Goal: Check status: Check status

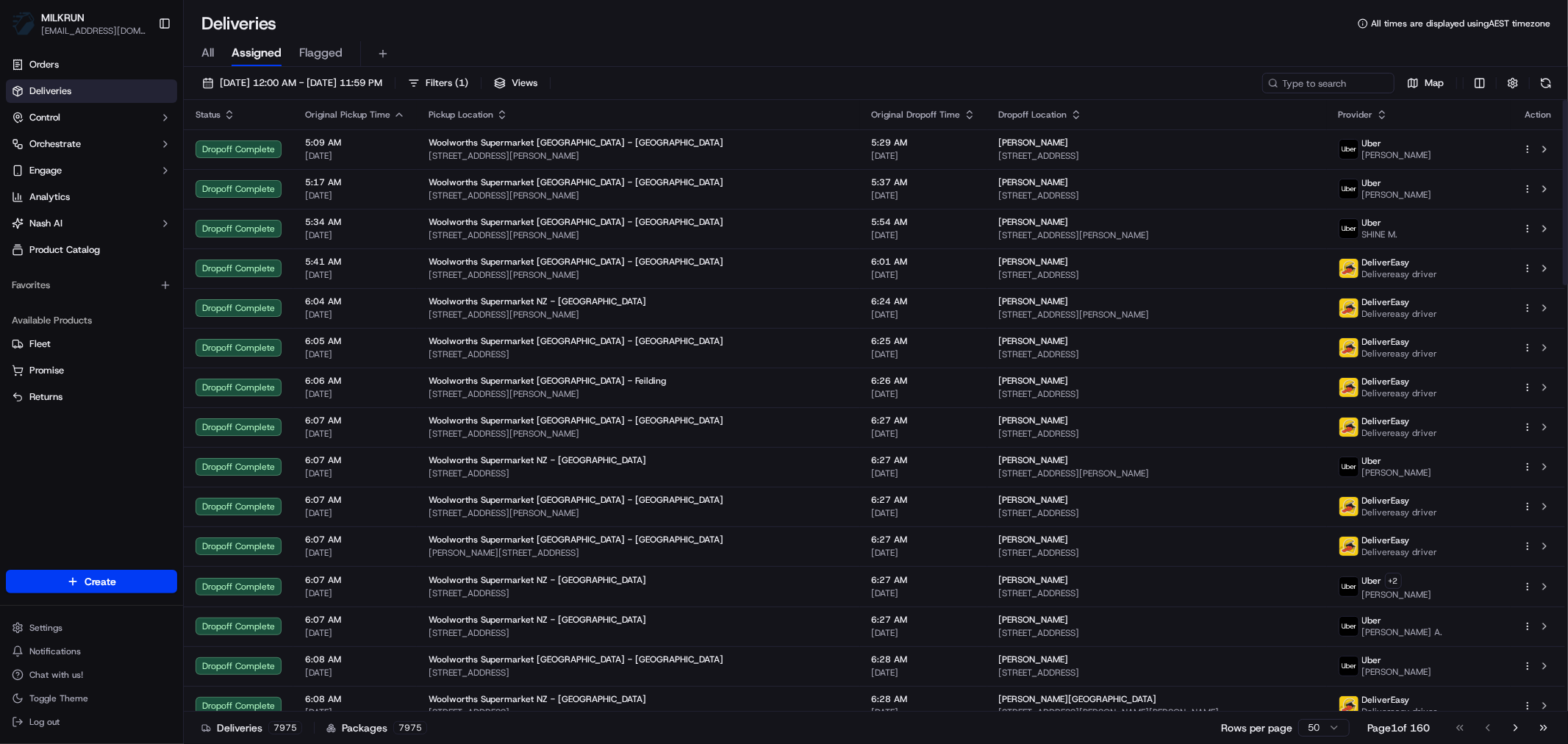
click at [204, 45] on span "All" at bounding box center [207, 52] width 12 height 17
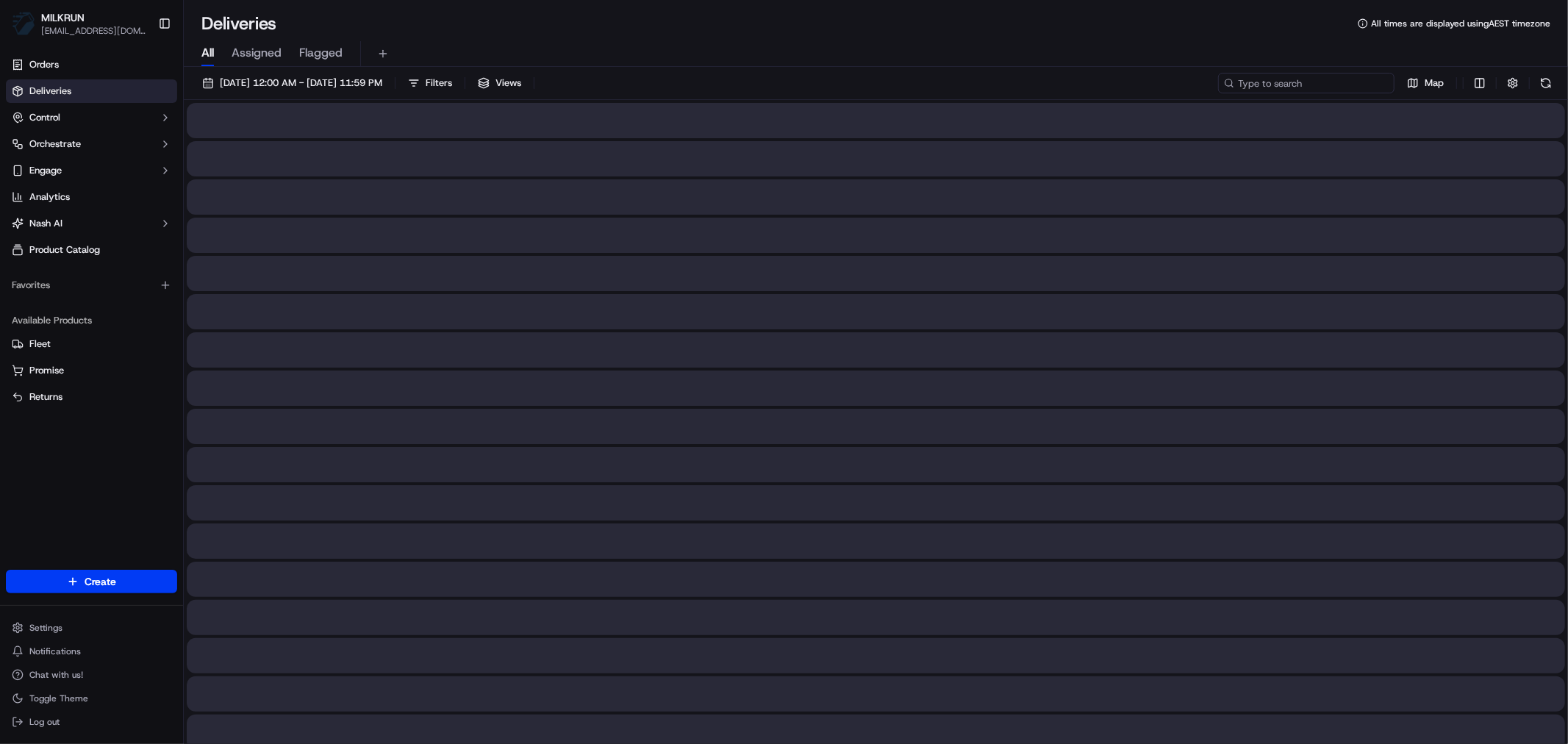
click at [1303, 78] on input at bounding box center [1306, 83] width 176 height 21
paste input "0e1065c0-4173-4ffc-b819-b1003e5d965f"
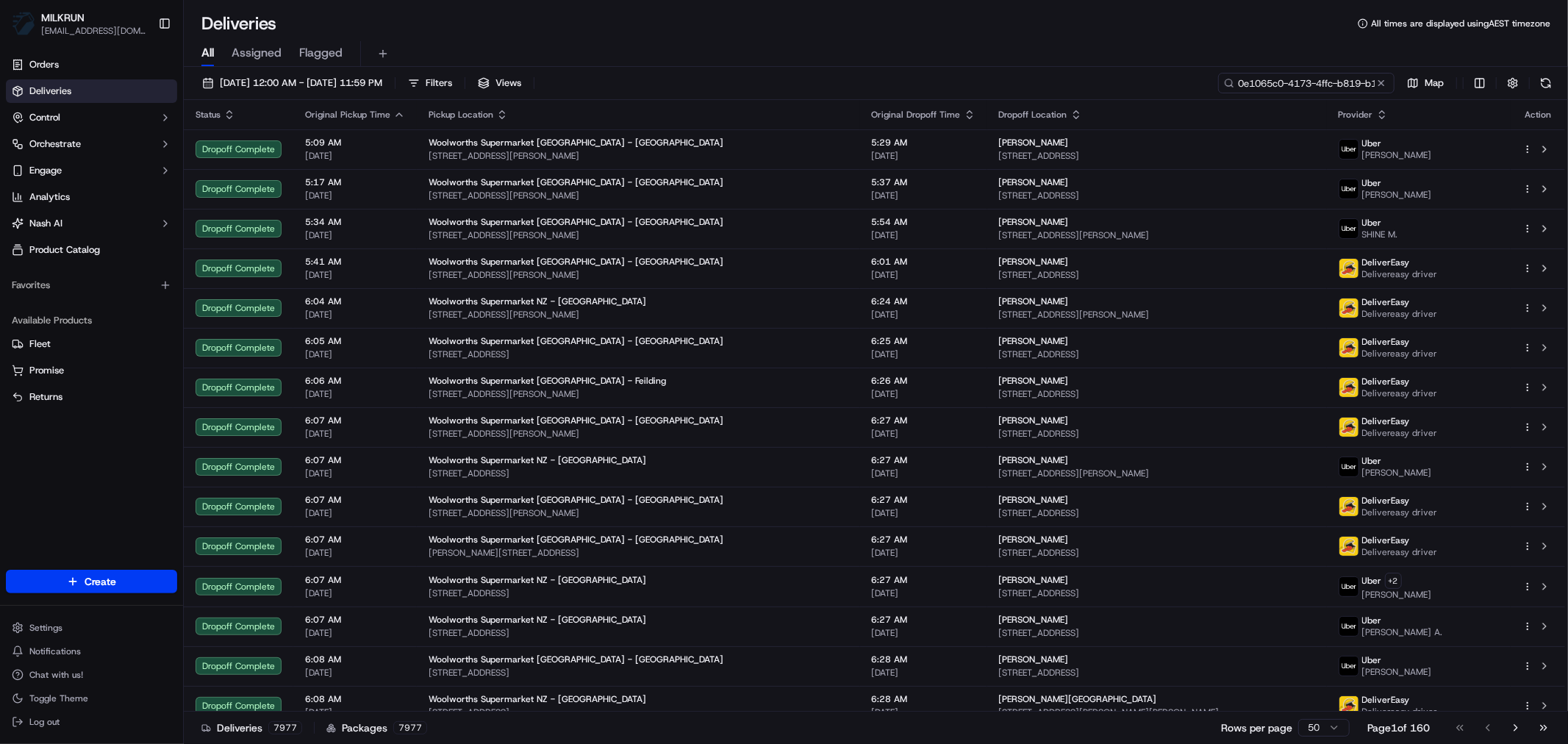
scroll to position [0, 66]
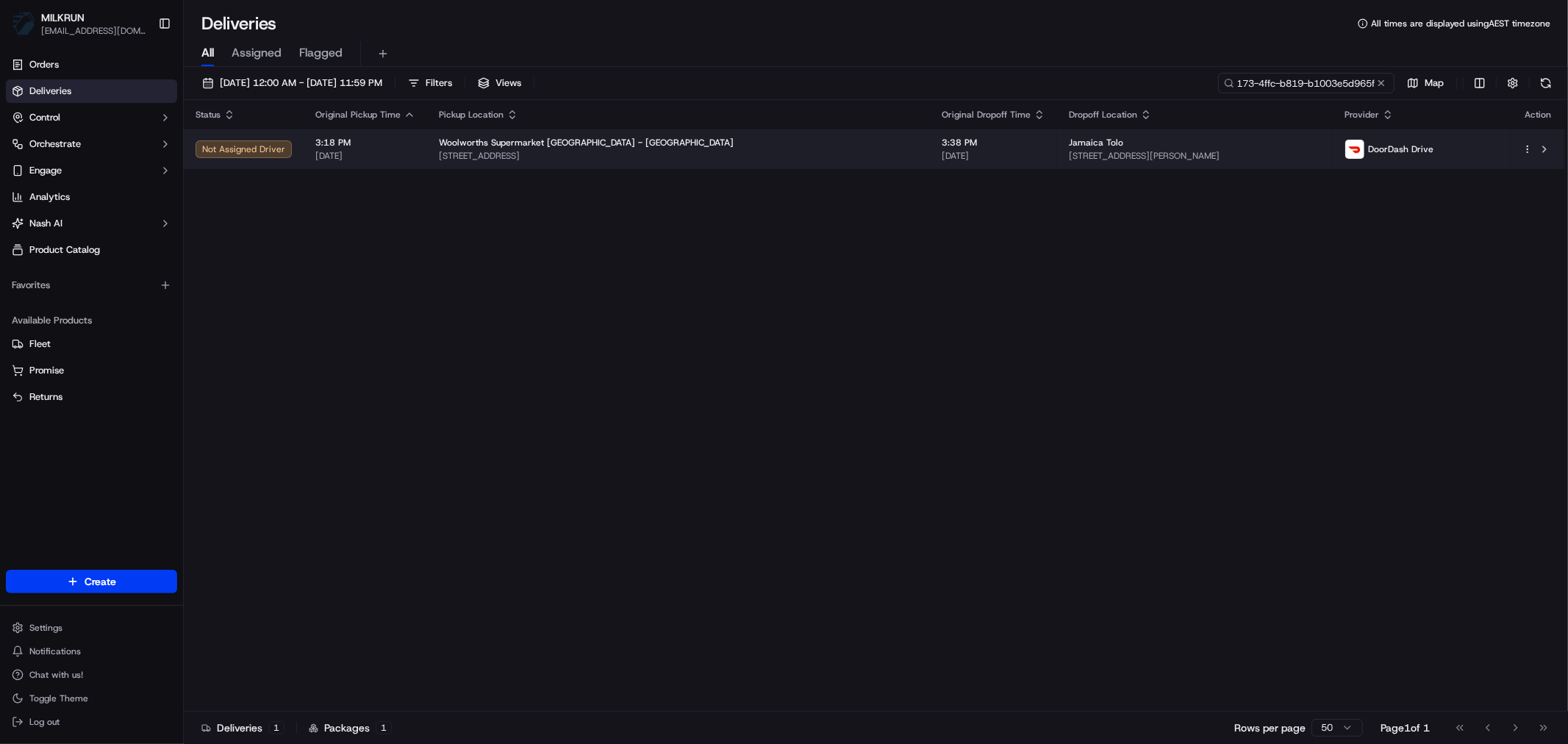
type input "0e1065c0-4173-4ffc-b819-b1003e5d965f"
click at [776, 143] on div "Woolworths Supermarket NZ - Northlands" at bounding box center [679, 142] width 479 height 12
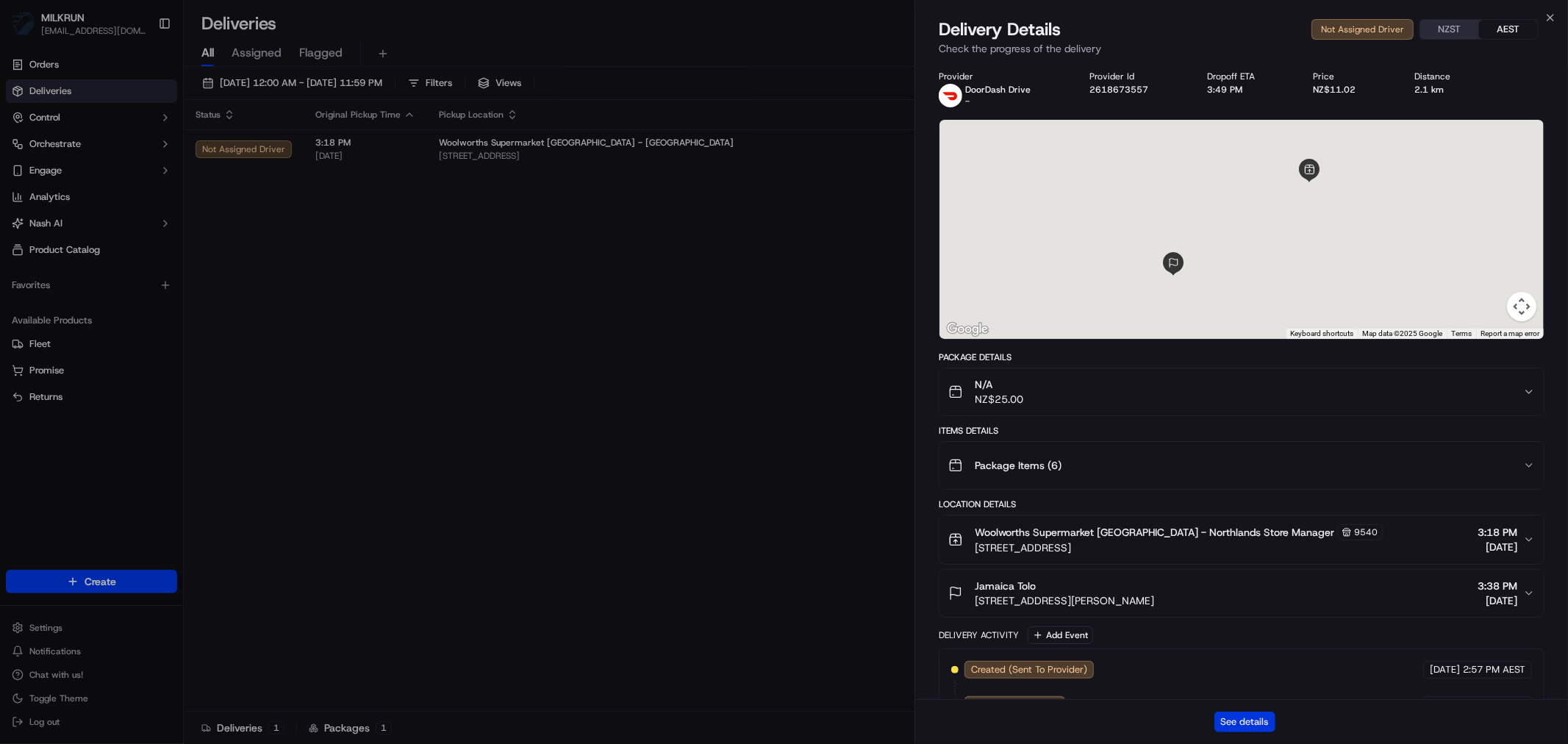
click at [1236, 719] on button "See details" at bounding box center [1246, 722] width 61 height 21
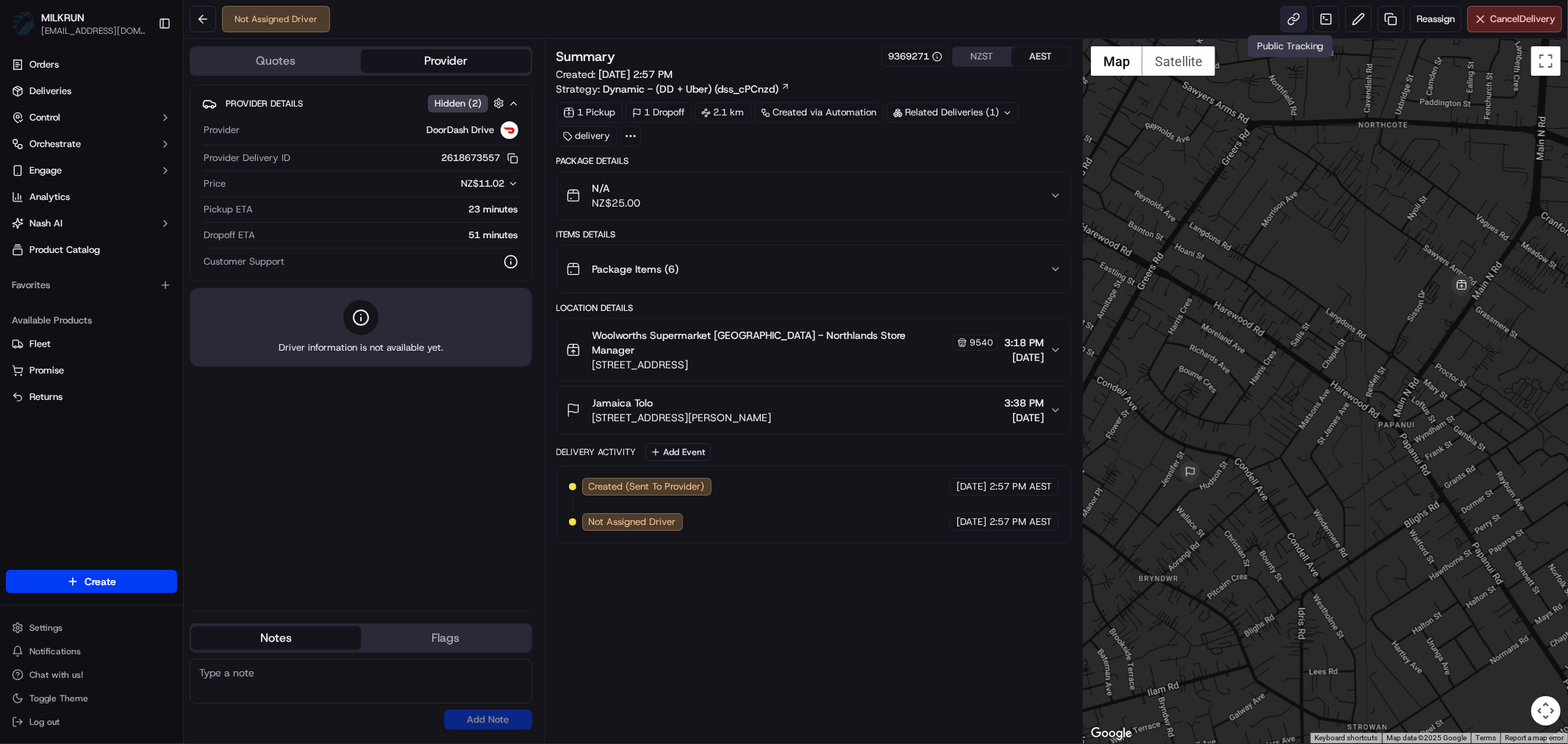
click at [1284, 21] on link at bounding box center [1294, 19] width 26 height 26
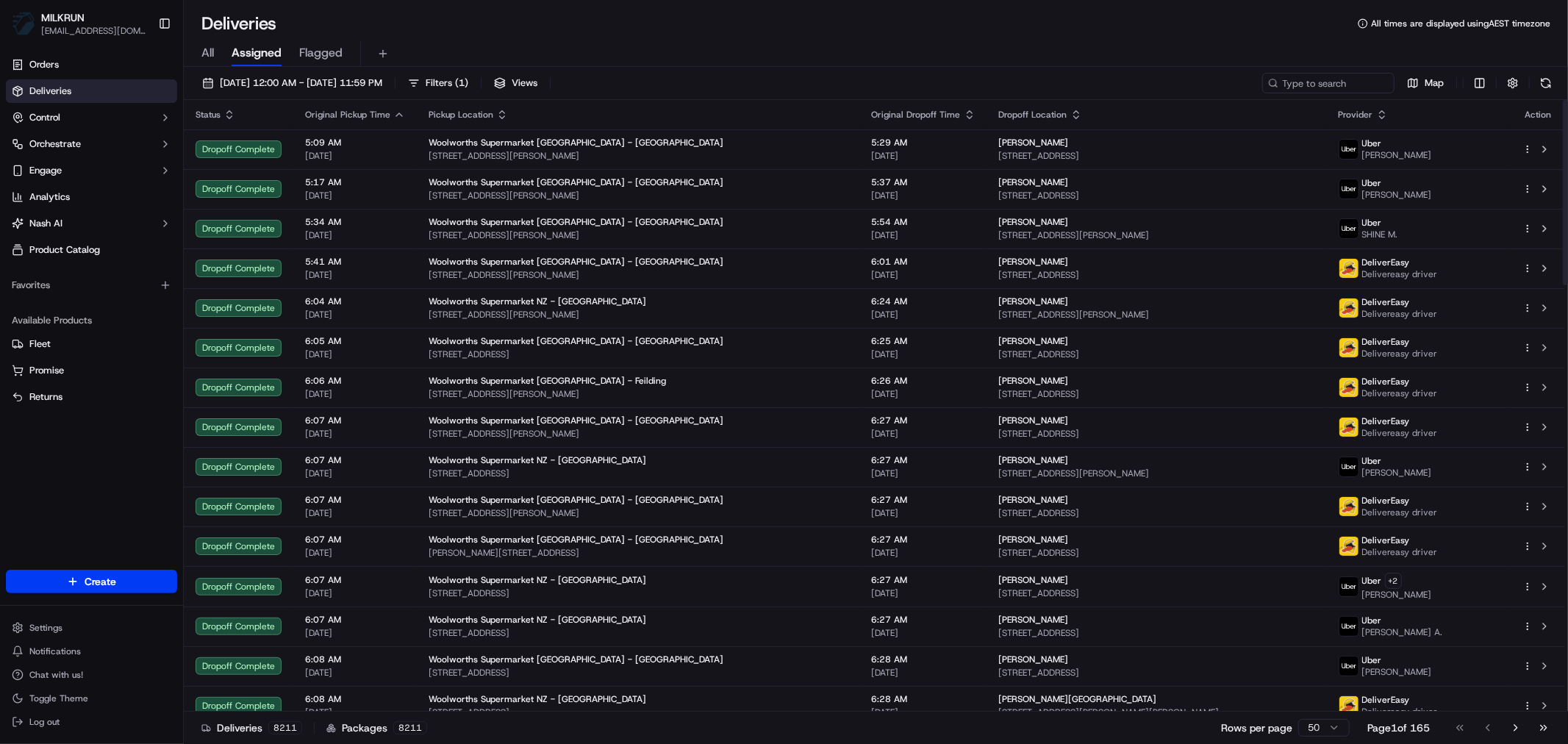
click at [210, 53] on span "All" at bounding box center [207, 52] width 12 height 17
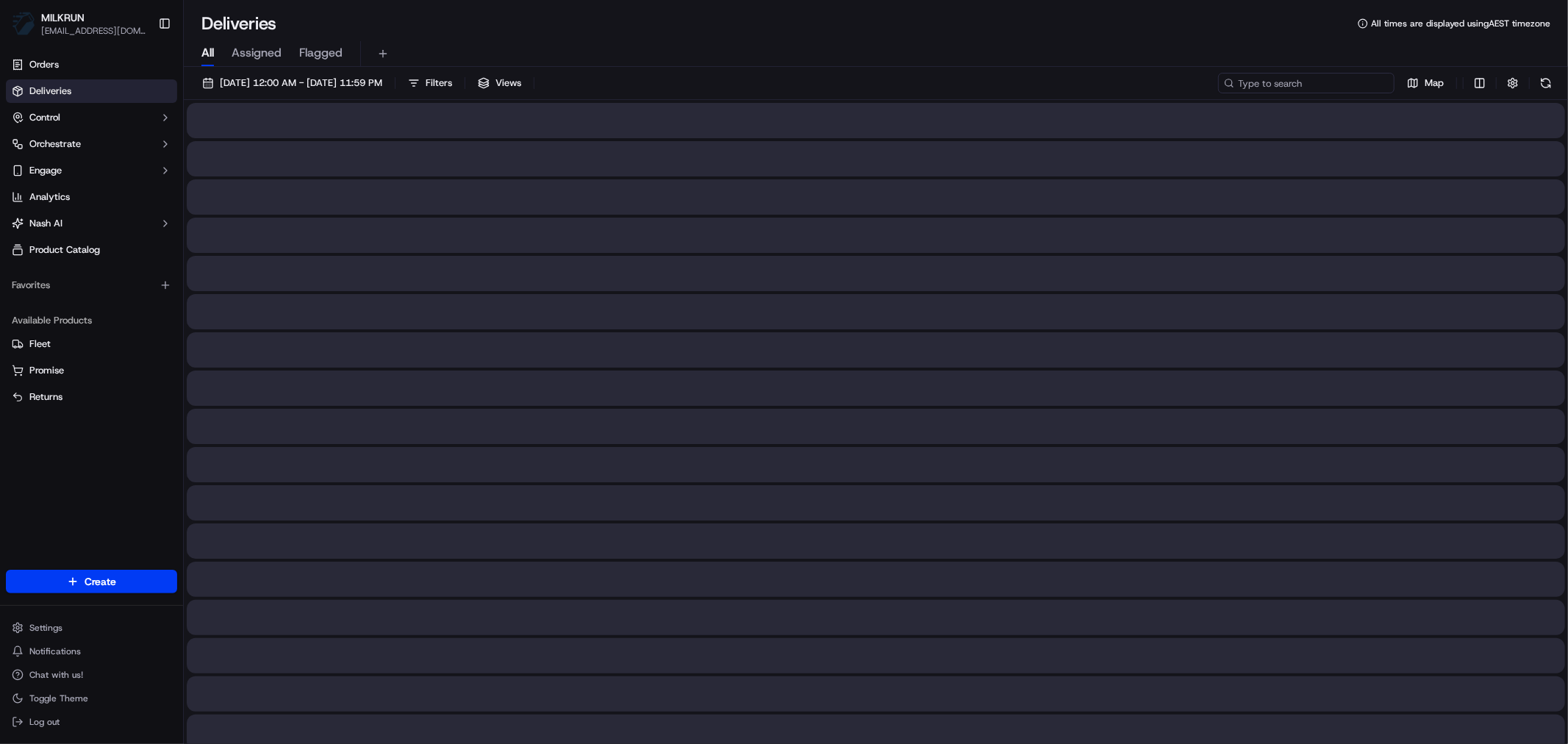
click at [1328, 77] on input at bounding box center [1306, 83] width 176 height 21
paste input "1b447f4a-6e55-413b-9f9f-a5d91a40687a"
type input "1b447f4a-6e55-413b-9f9f-a5d91a40687a"
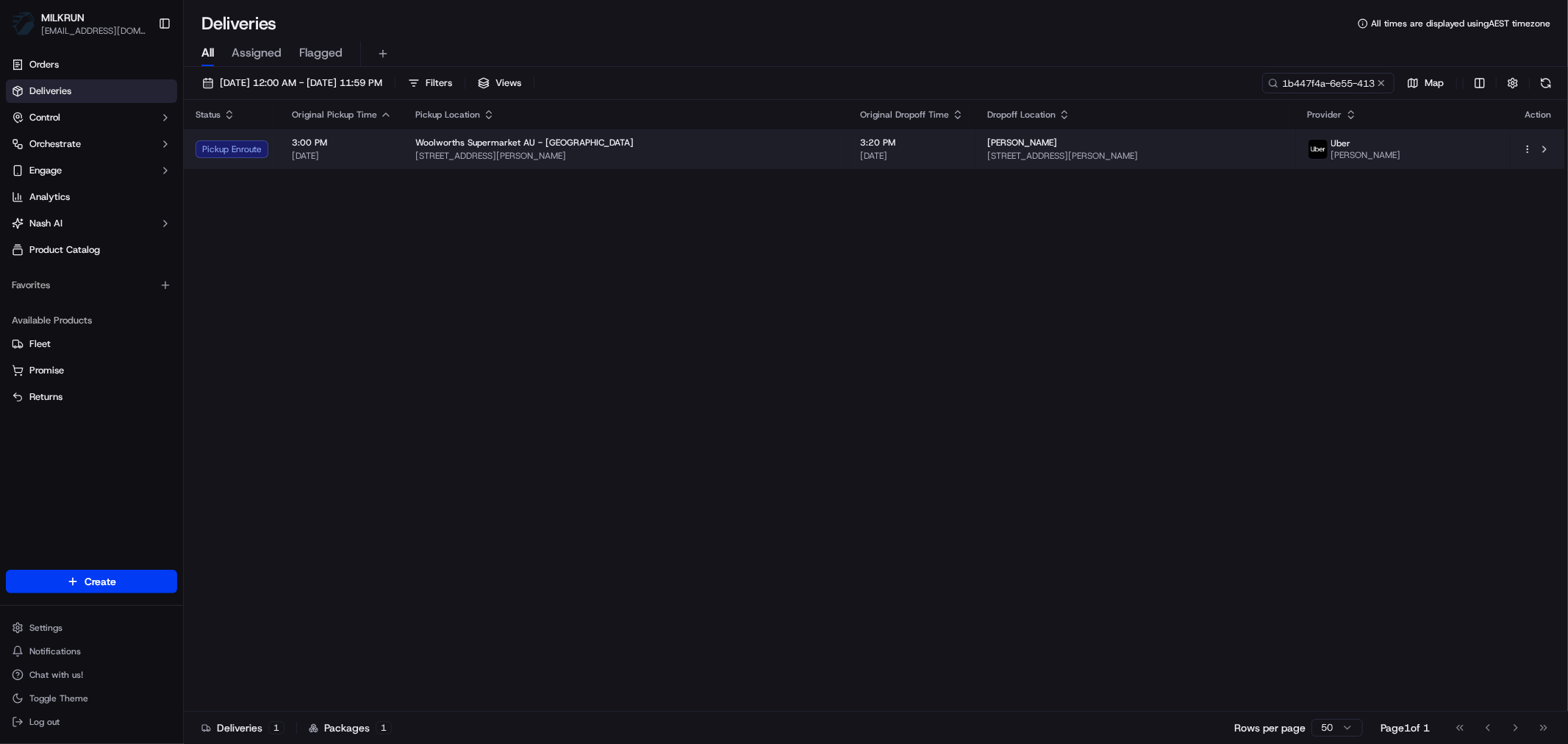
click at [469, 143] on span "Woolworths Supermarket AU - Berwick" at bounding box center [525, 142] width 218 height 12
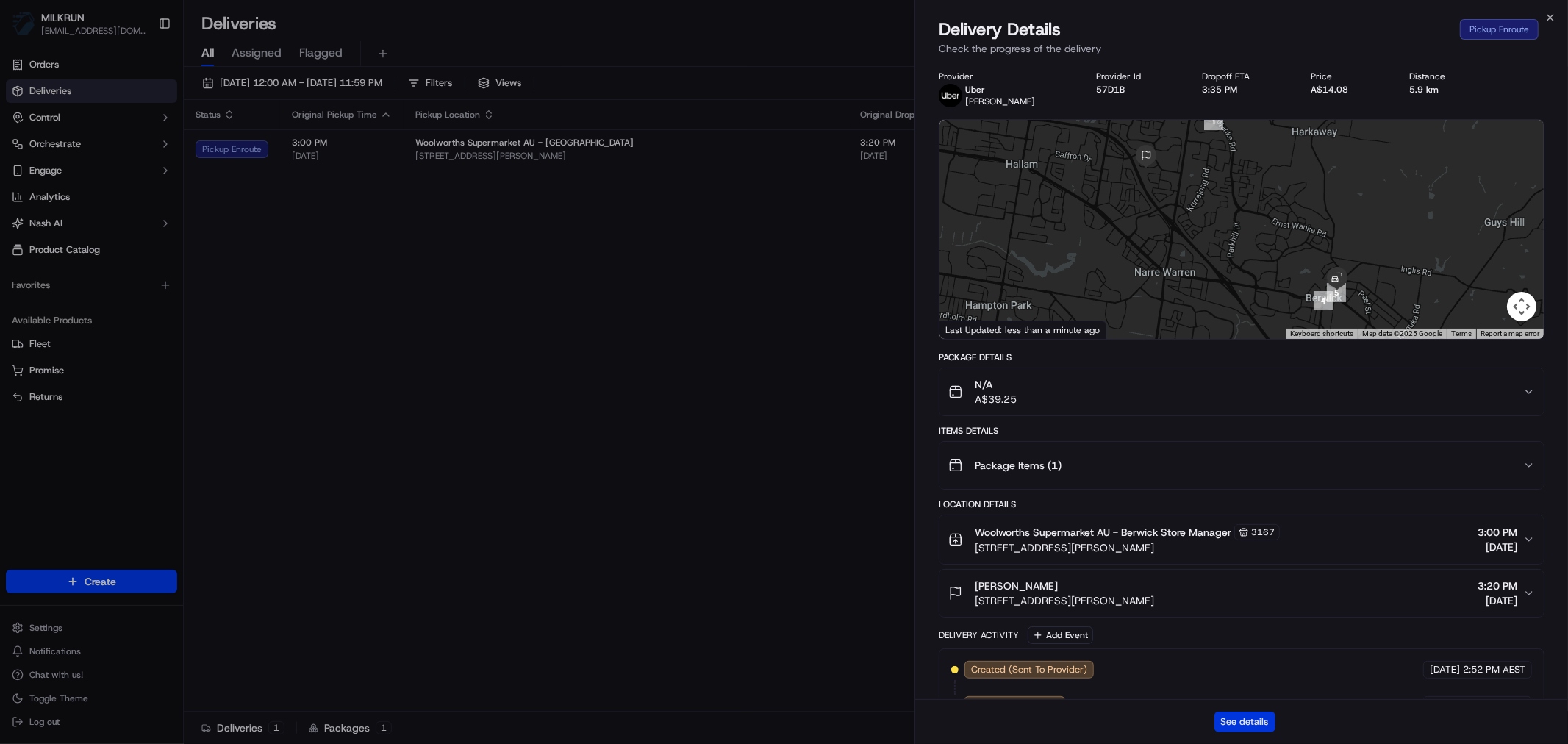
click at [1246, 723] on button "See details" at bounding box center [1246, 722] width 61 height 21
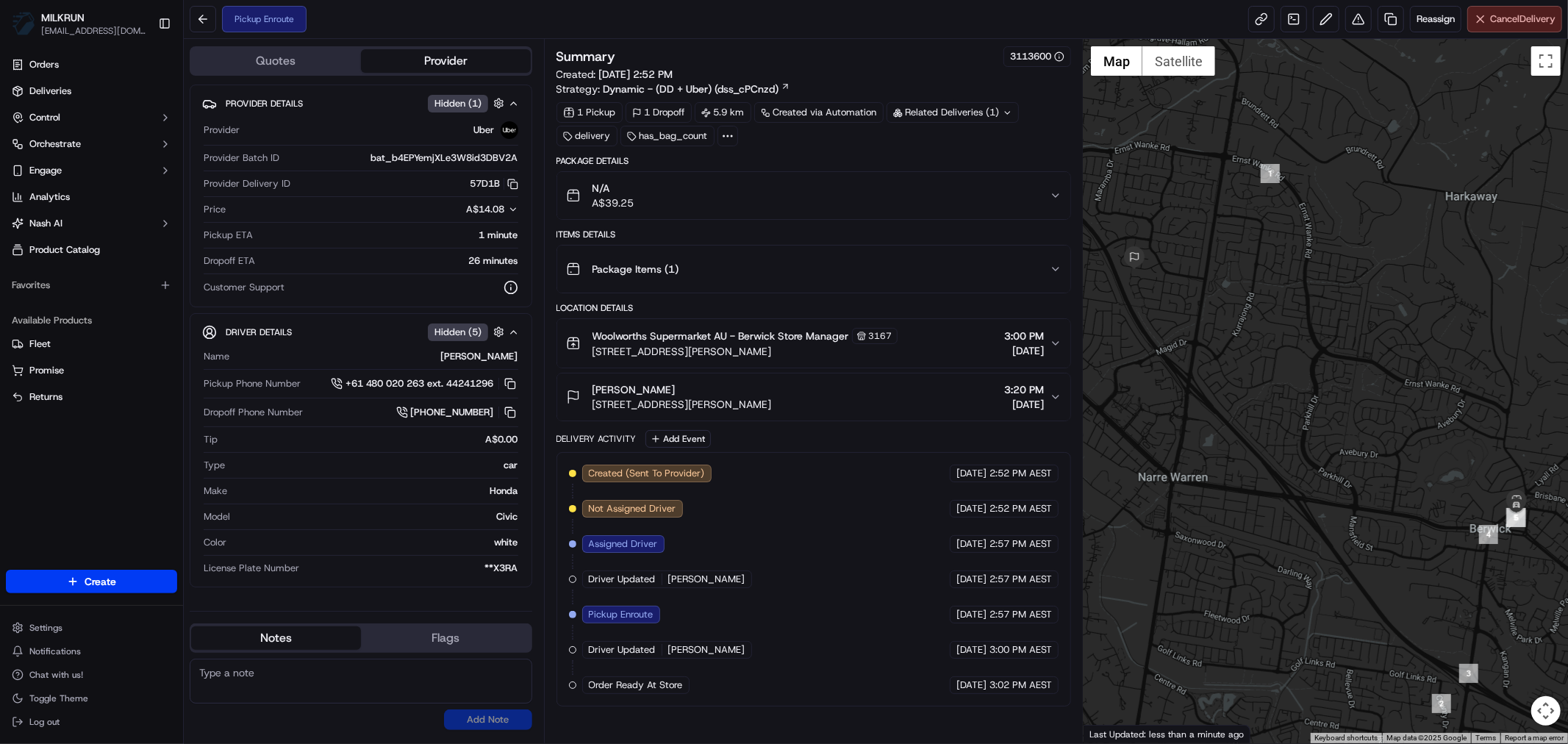
click at [1504, 11] on button "Cancel Delivery" at bounding box center [1515, 19] width 95 height 26
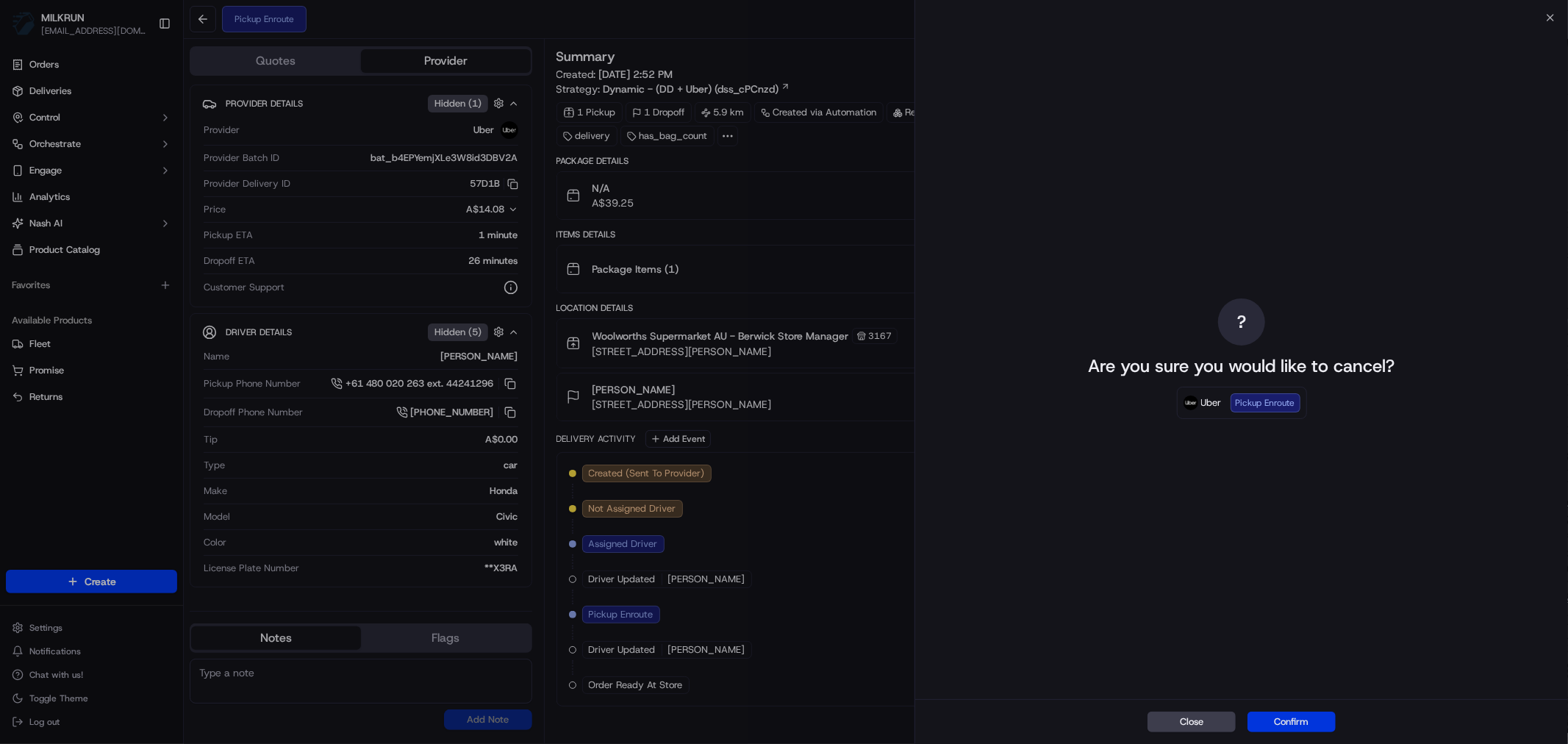
click at [1299, 718] on button "Confirm" at bounding box center [1292, 722] width 88 height 21
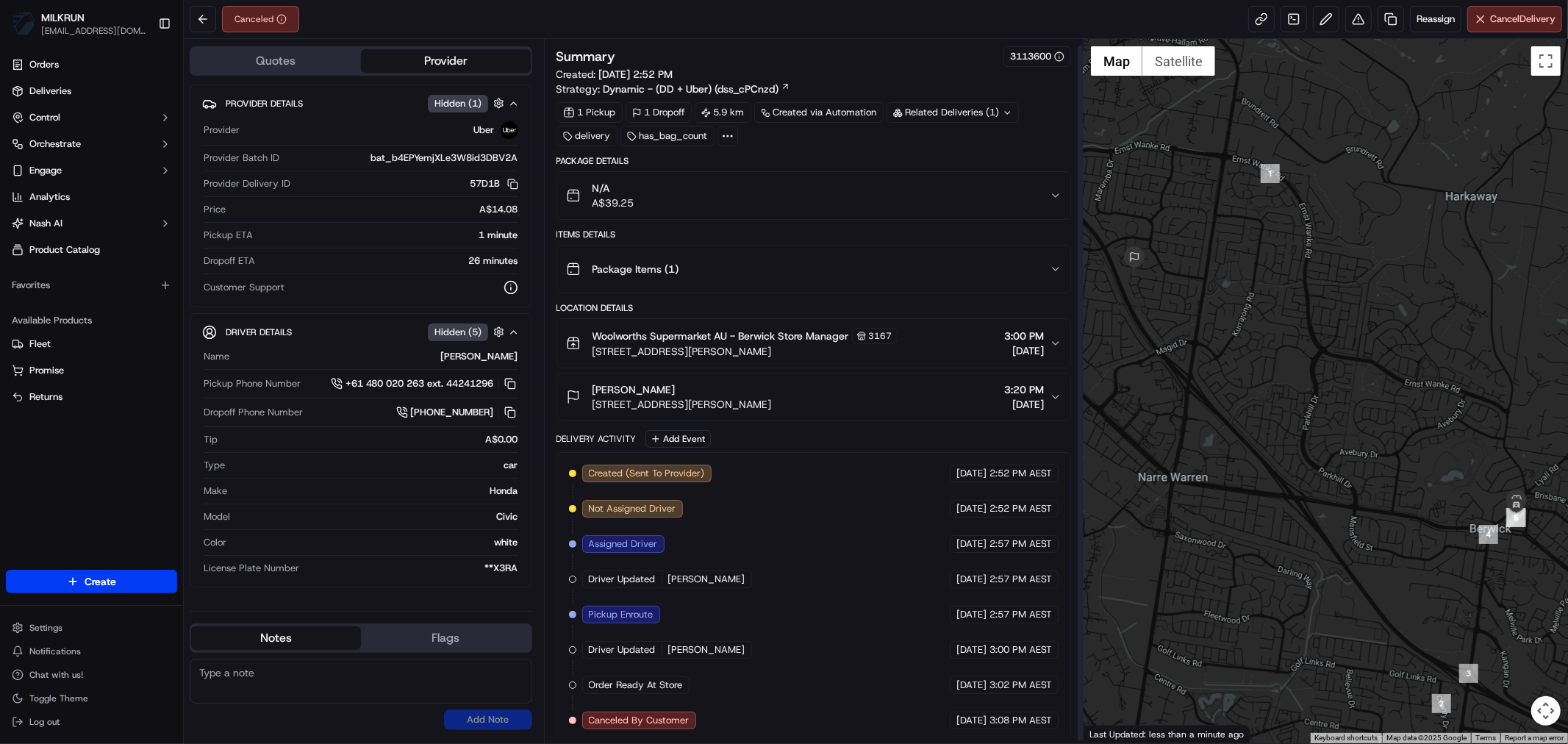
scroll to position [9, 0]
